Goal: Information Seeking & Learning: Learn about a topic

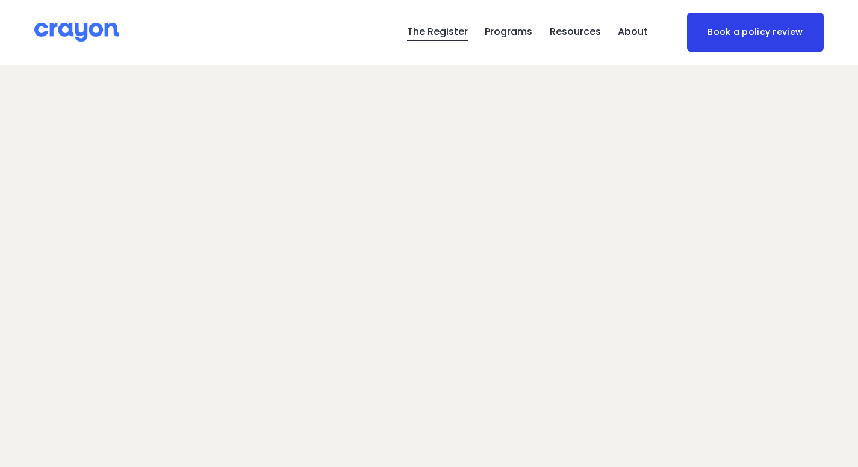
click at [0, 0] on span "Parent Hub" at bounding box center [0, 0] width 0 height 0
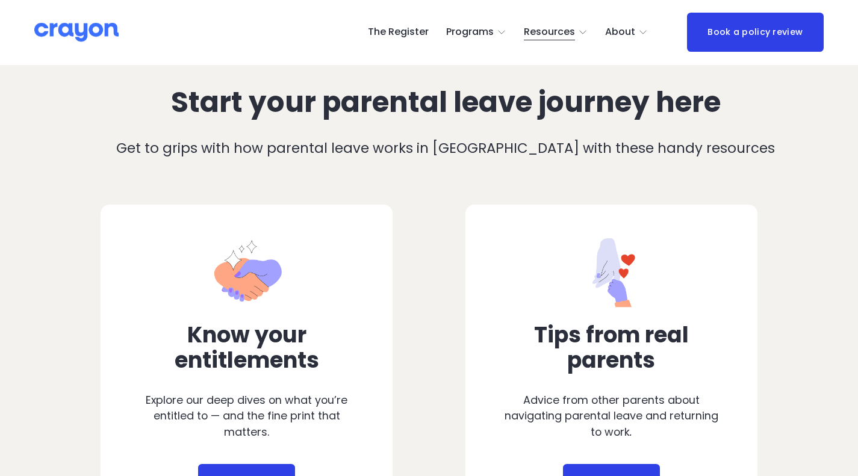
scroll to position [576, 0]
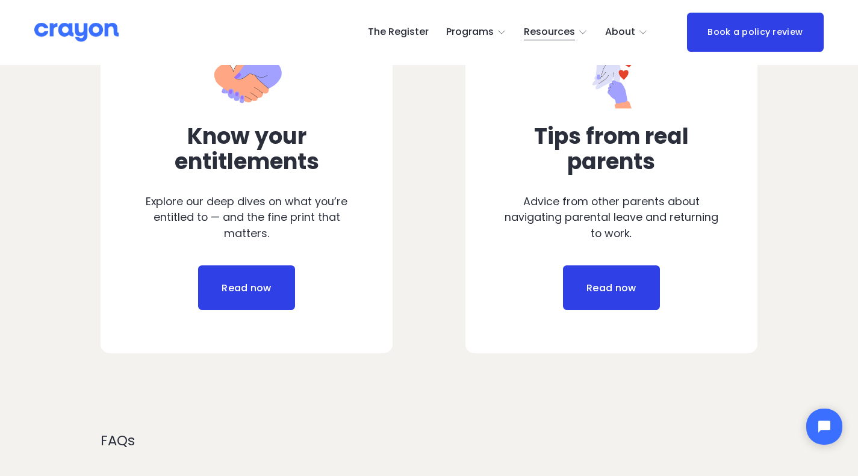
click at [224, 296] on link "Read now" at bounding box center [246, 288] width 96 height 45
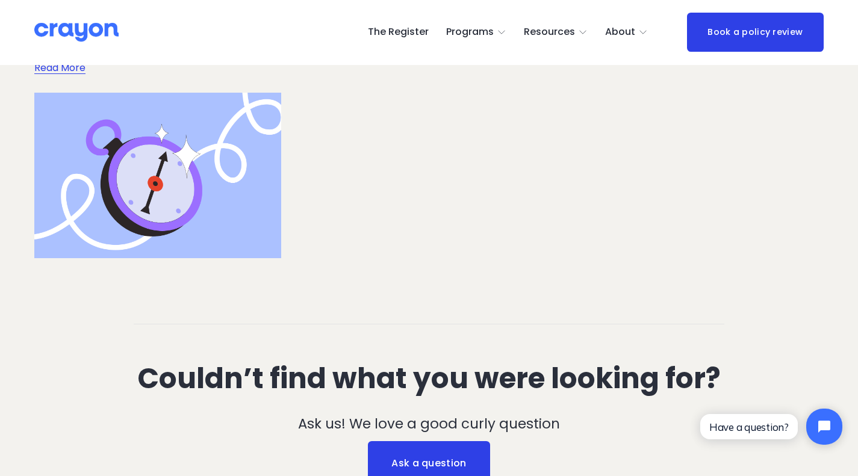
scroll to position [3209, 0]
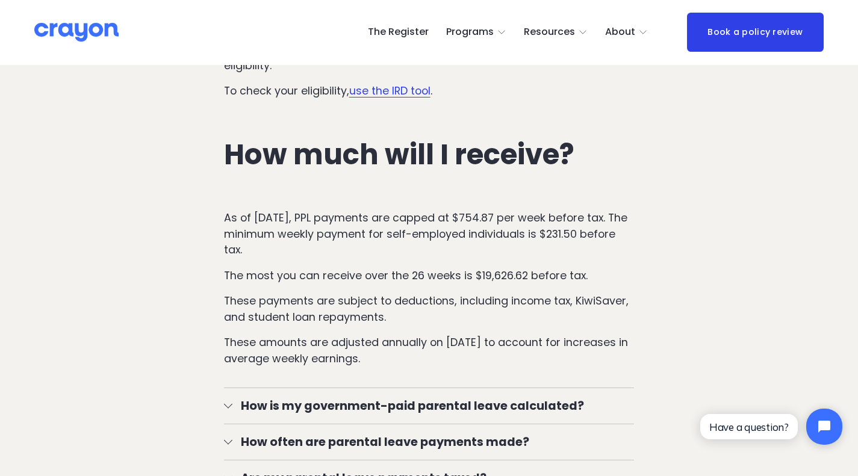
scroll to position [2003, 0]
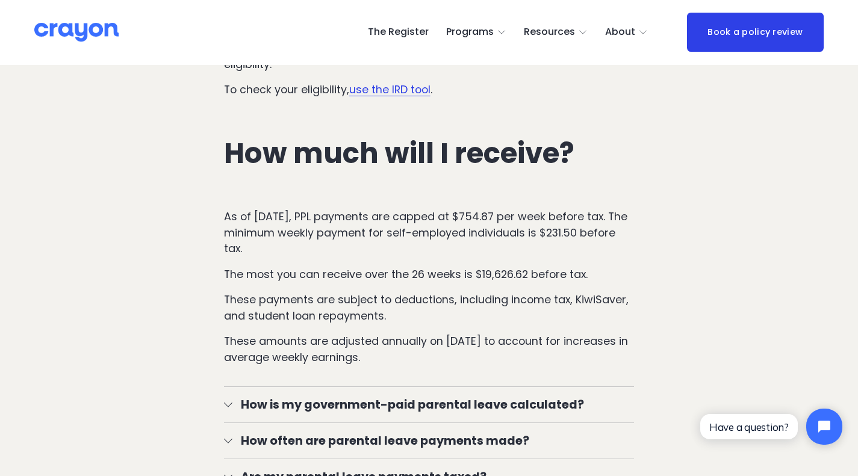
click at [288, 365] on p "These amounts are adjusted annually on 1 July to account for increases in avera…" at bounding box center [429, 350] width 411 height 32
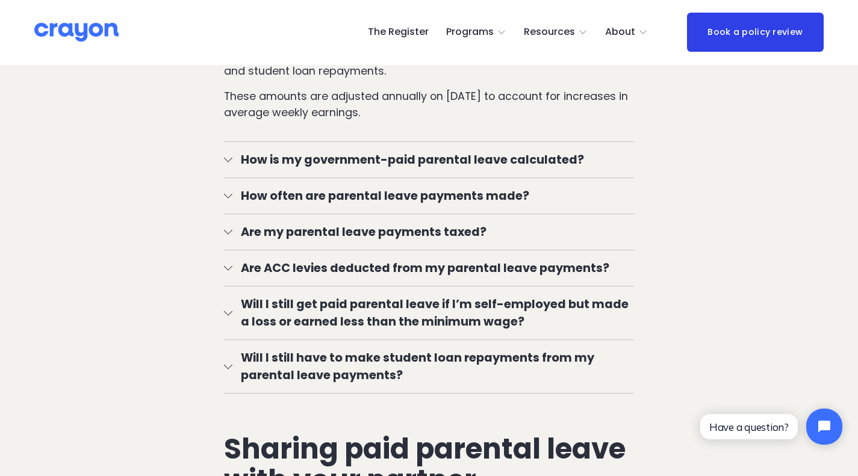
scroll to position [2251, 0]
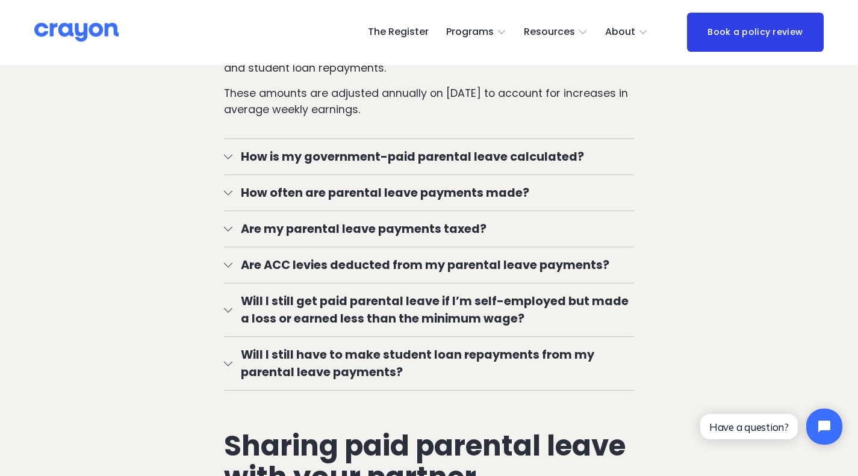
click at [228, 204] on button "How often are parental leave payments made?" at bounding box center [429, 193] width 411 height 36
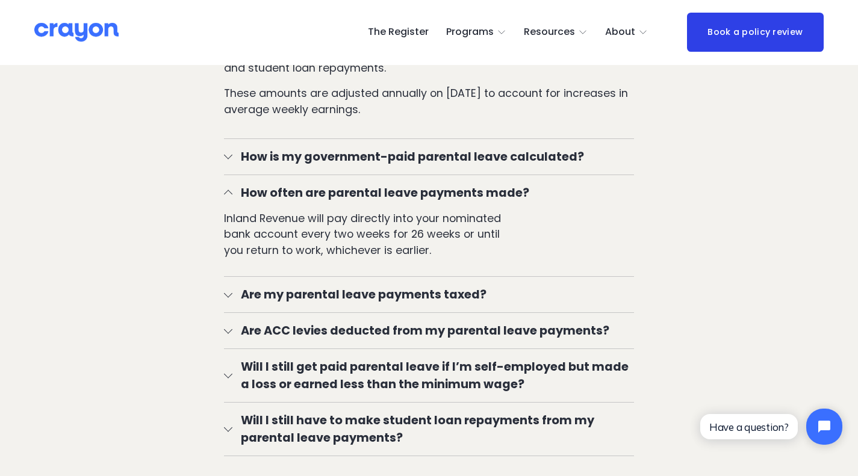
click at [228, 199] on div at bounding box center [228, 194] width 8 height 8
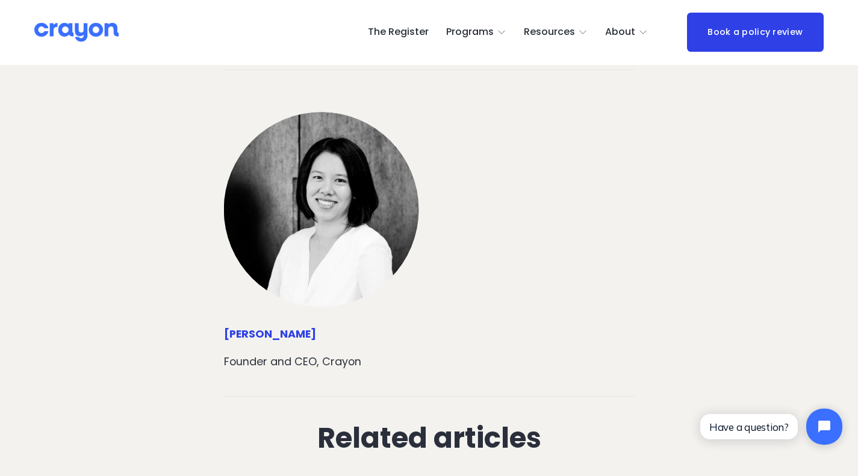
scroll to position [6493, 0]
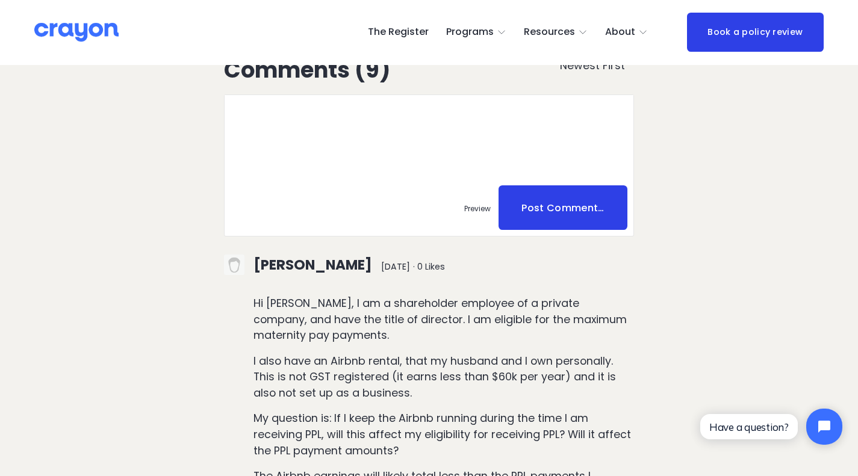
scroll to position [3579, 0]
